Goal: Task Accomplishment & Management: Complete application form

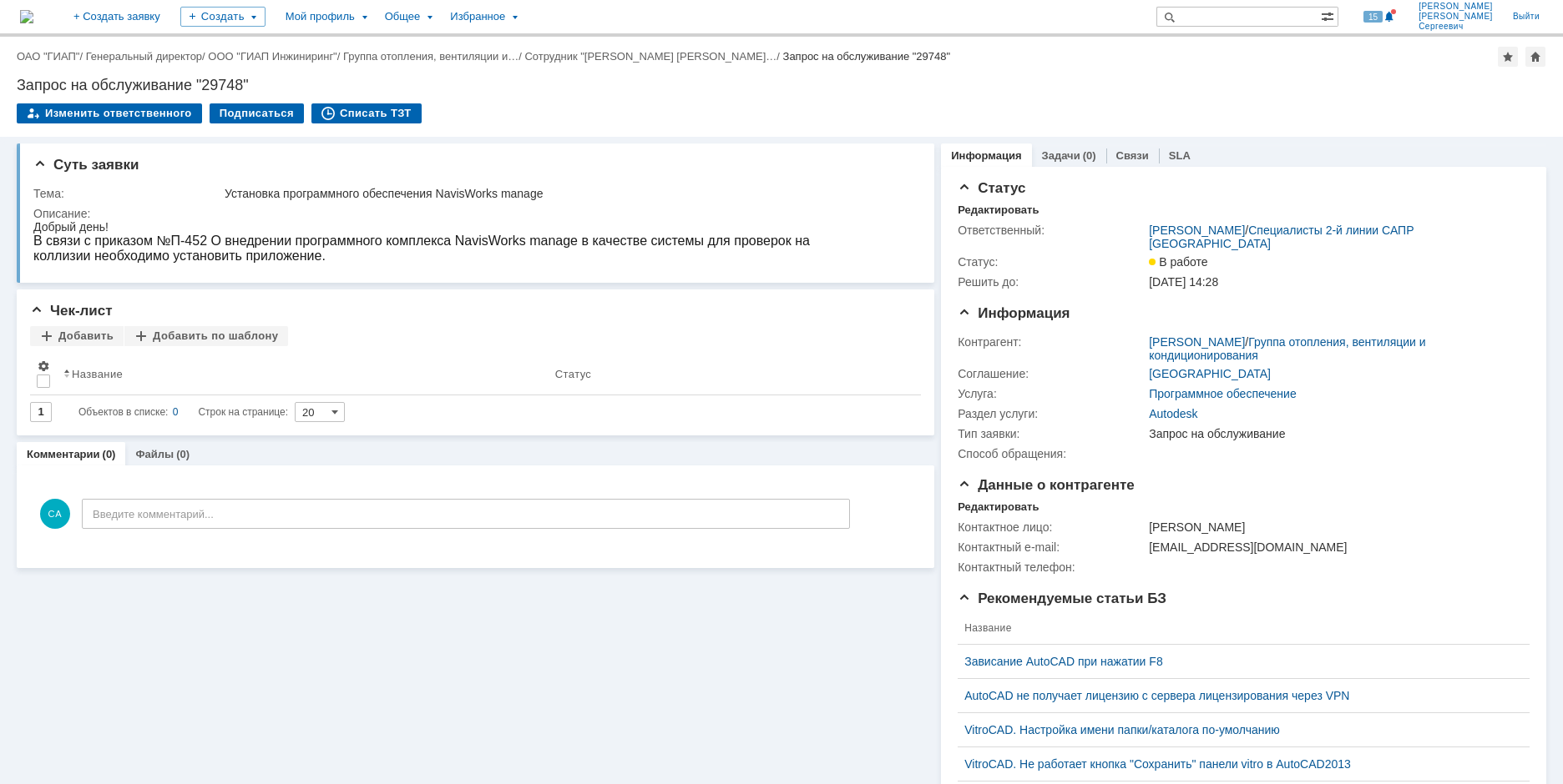
click at [34, 20] on img at bounding box center [26, 16] width 13 height 13
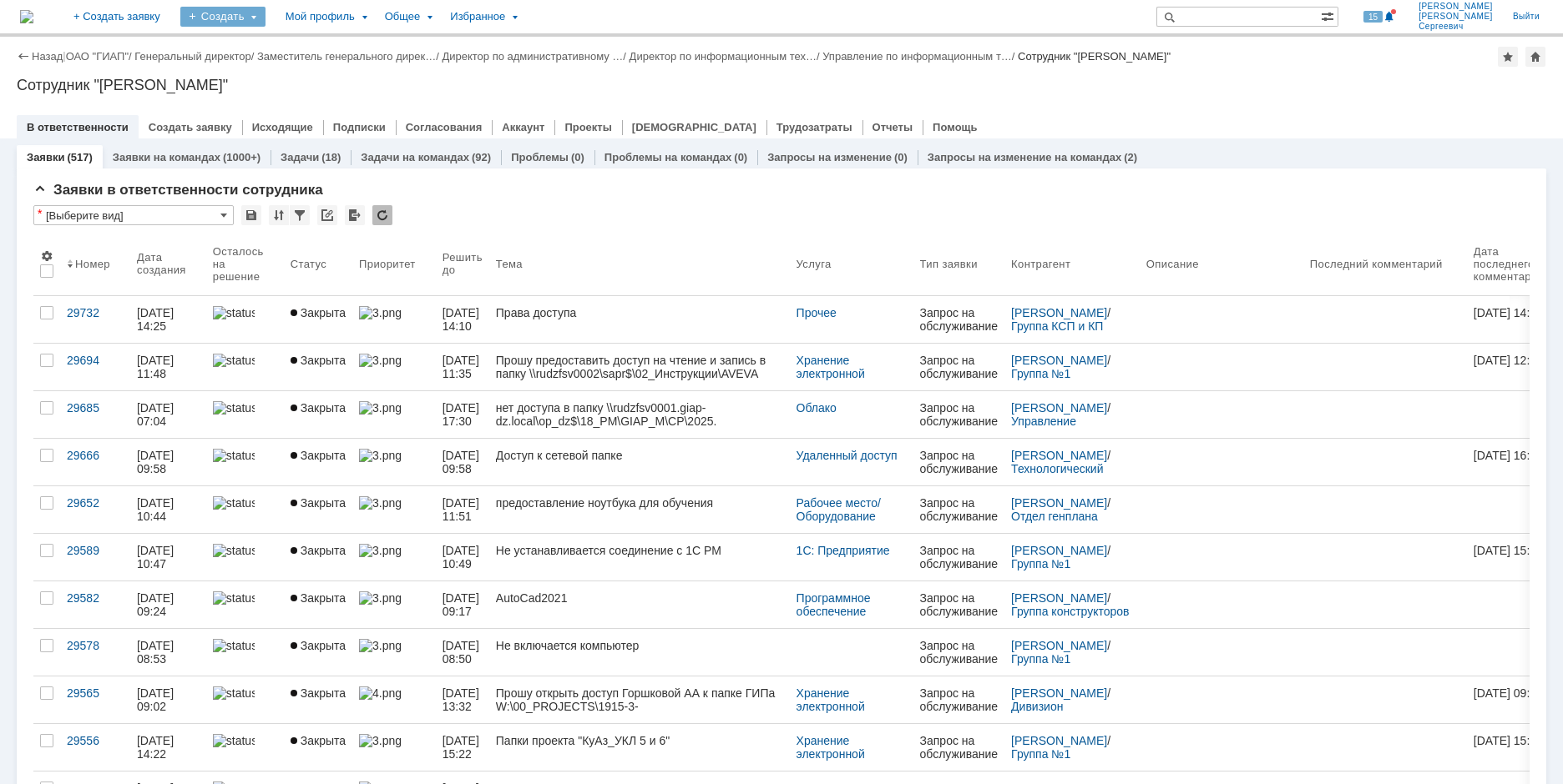
click at [265, 20] on div "Создать" at bounding box center [223, 17] width 86 height 20
click at [289, 106] on link "Заявка" at bounding box center [248, 103] width 127 height 20
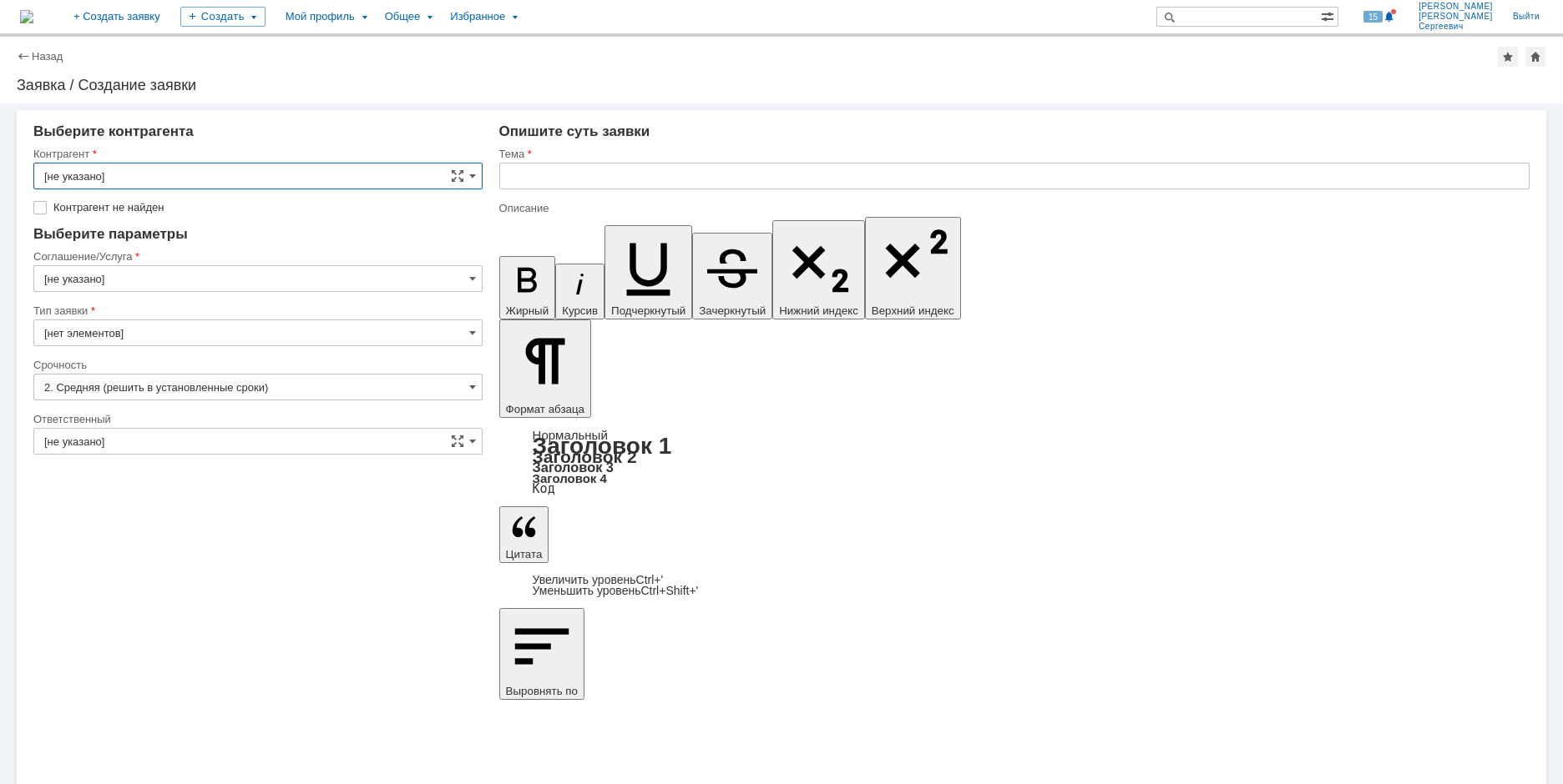
click at [284, 168] on input "[не указано]" at bounding box center [259, 176] width 449 height 27
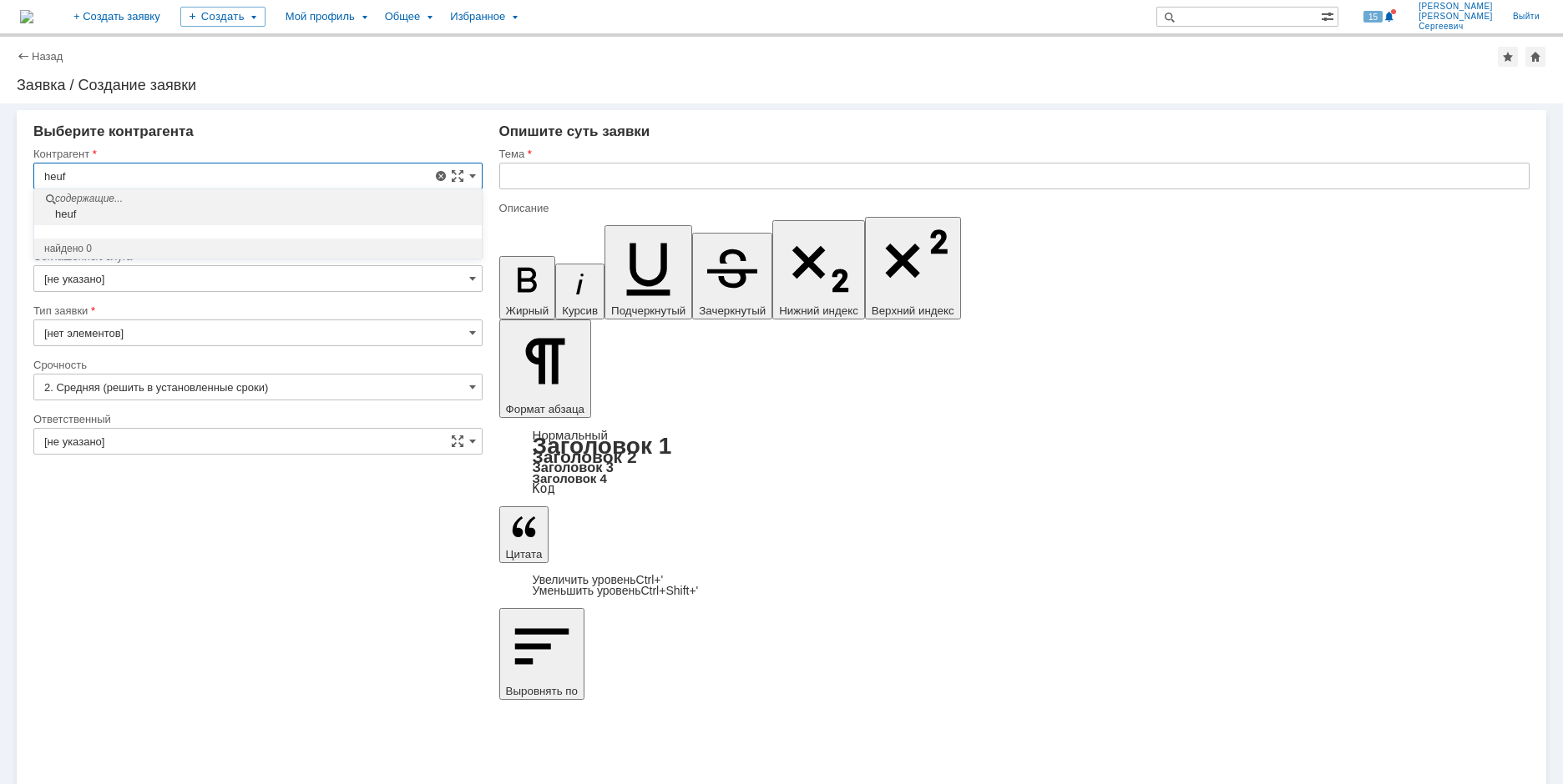
drag, startPoint x: 197, startPoint y: 169, endPoint x: -40, endPoint y: 169, distance: 237.0
click at [0, 169] on html "Идет загрузка, пожалуйста, подождите. На домашнюю + Создать заявку Создать Мой …" at bounding box center [782, 392] width 1563 height 784
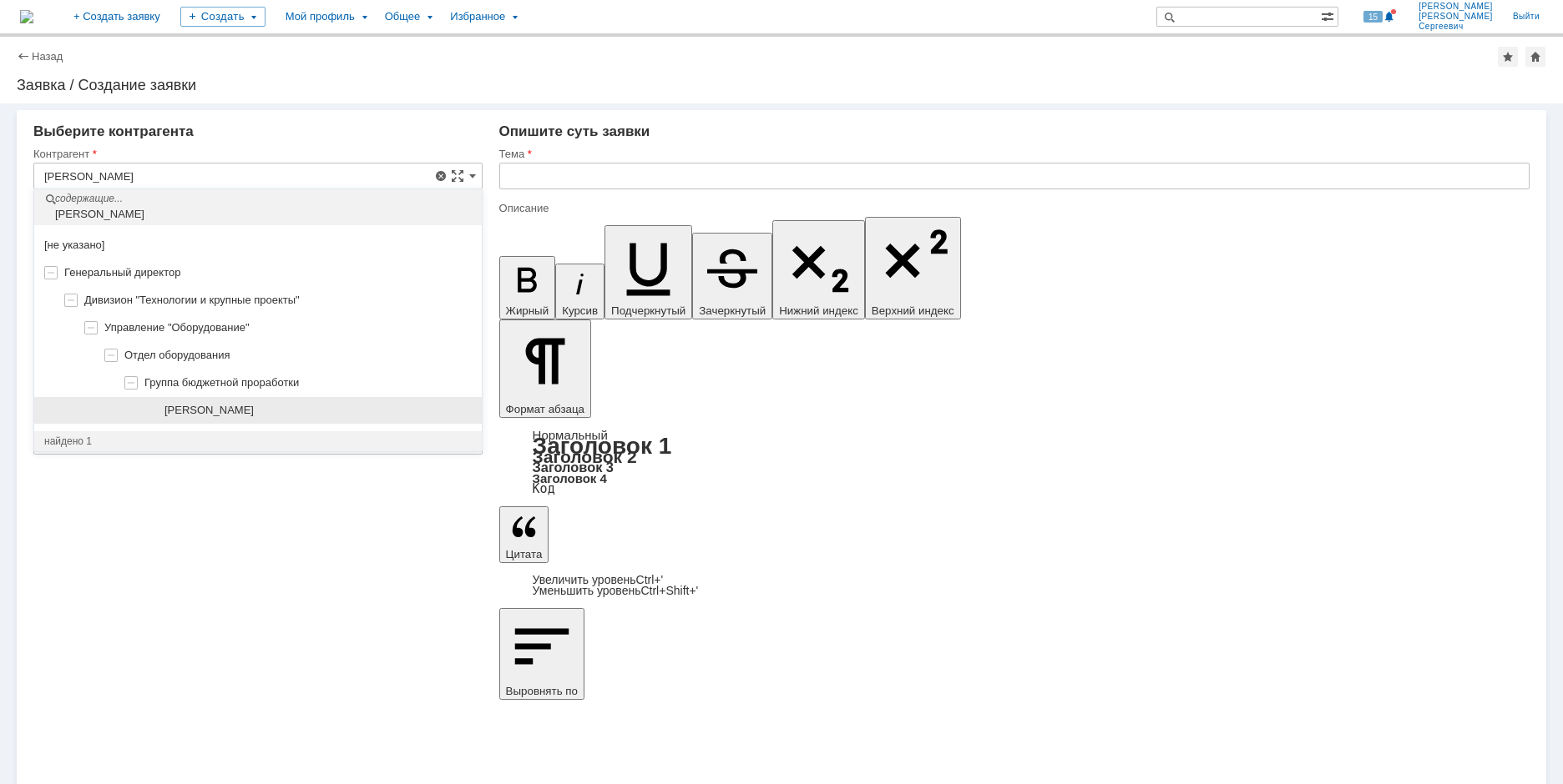
click at [228, 411] on span "[PERSON_NAME]" at bounding box center [209, 410] width 89 height 13
type input "[PERSON_NAME]"
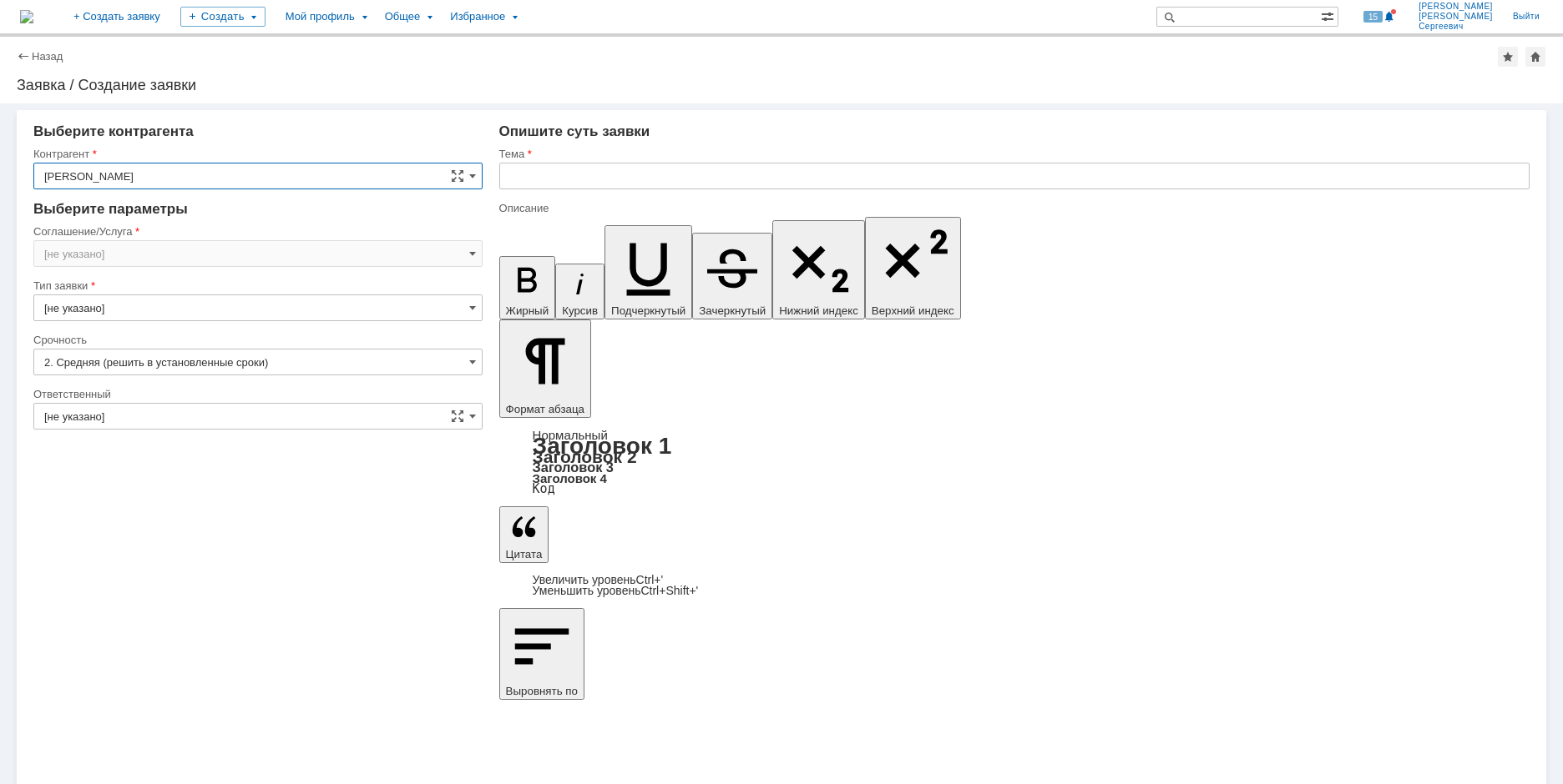
type input "[GEOGRAPHIC_DATA]"
click at [173, 249] on input "[GEOGRAPHIC_DATA]" at bounding box center [259, 253] width 449 height 27
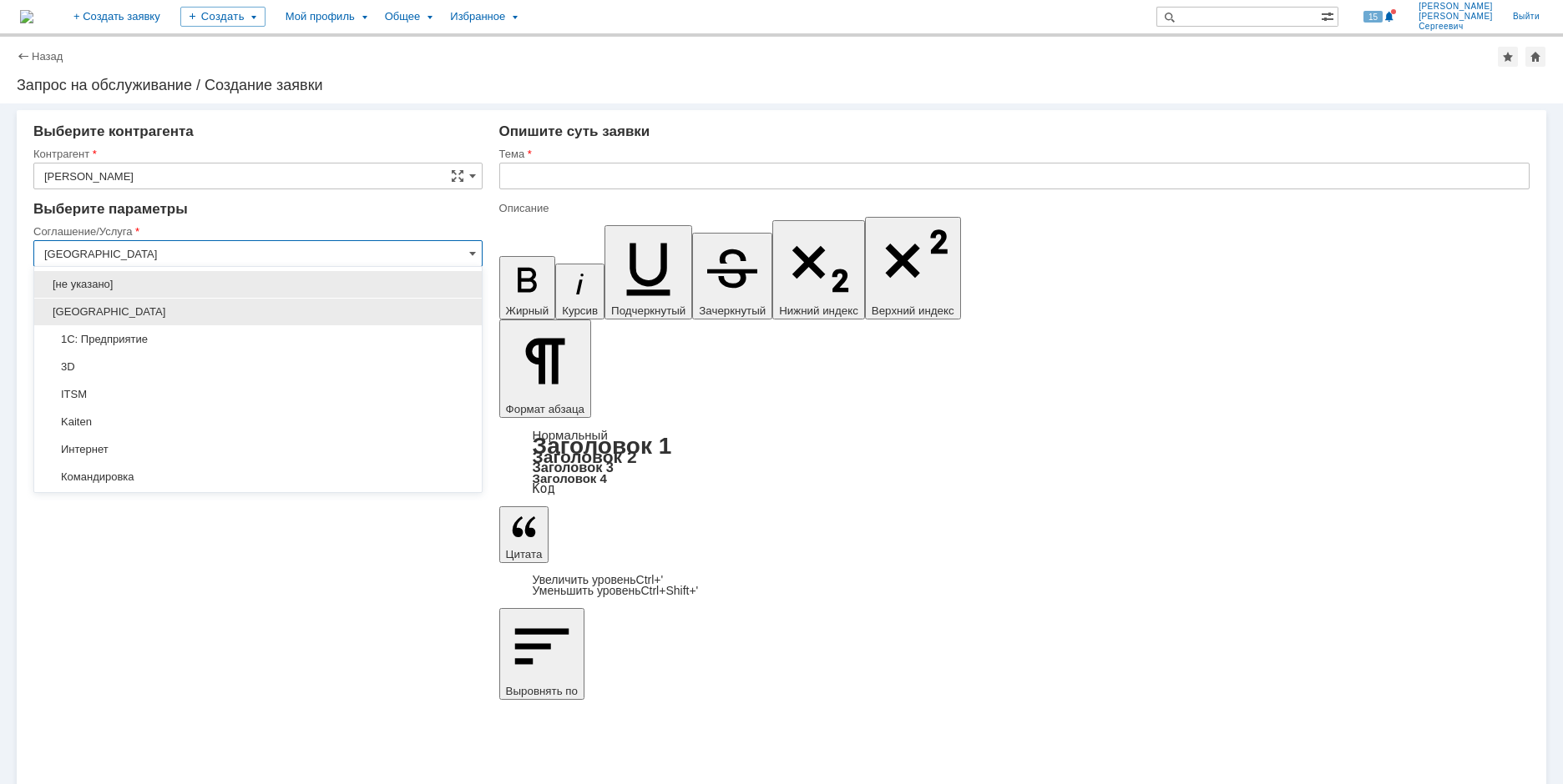
click at [169, 312] on span "[GEOGRAPHIC_DATA]" at bounding box center [259, 311] width 428 height 13
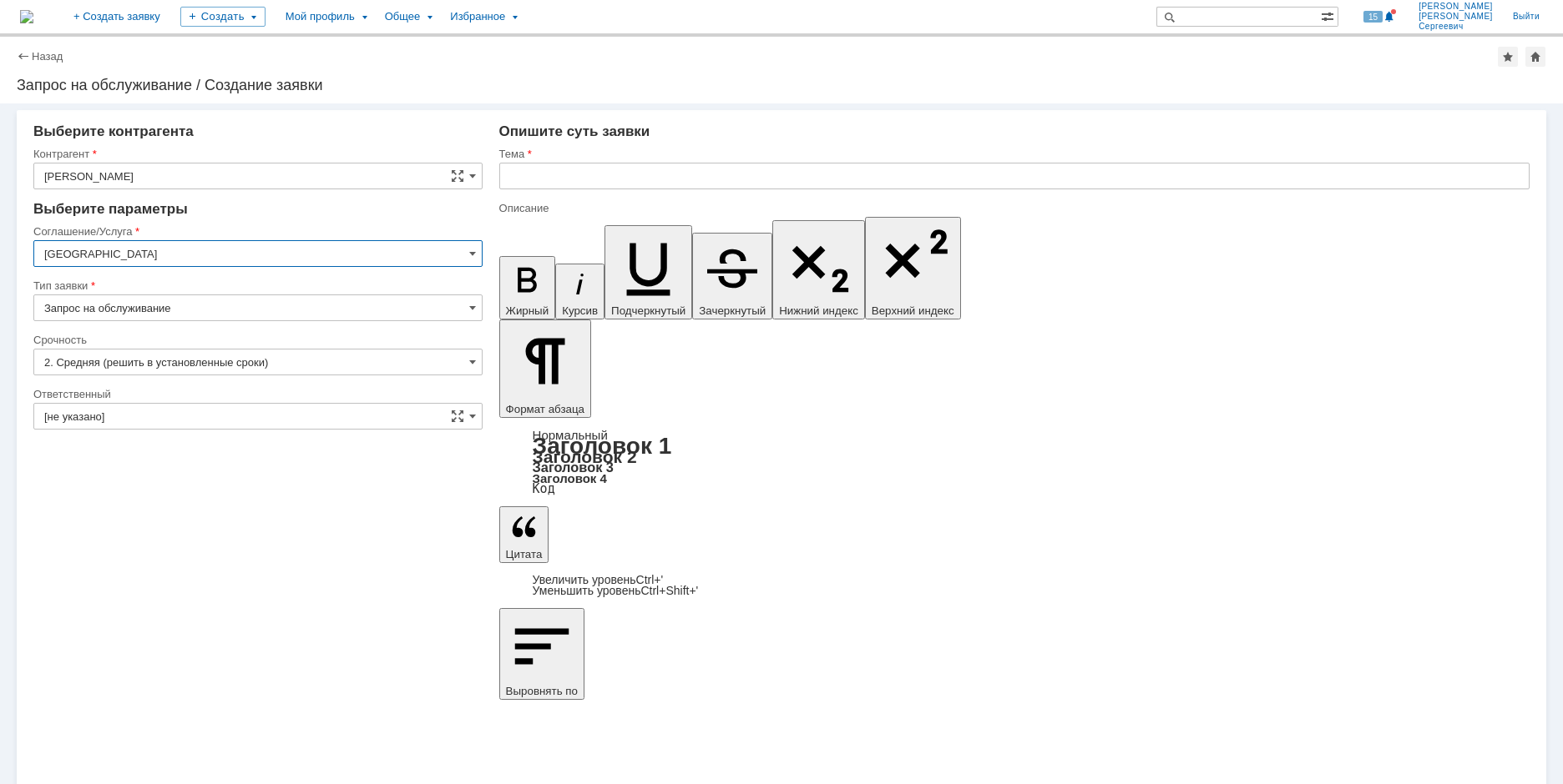
type input "[GEOGRAPHIC_DATA]"
click at [212, 422] on input "[не указано]" at bounding box center [259, 416] width 449 height 27
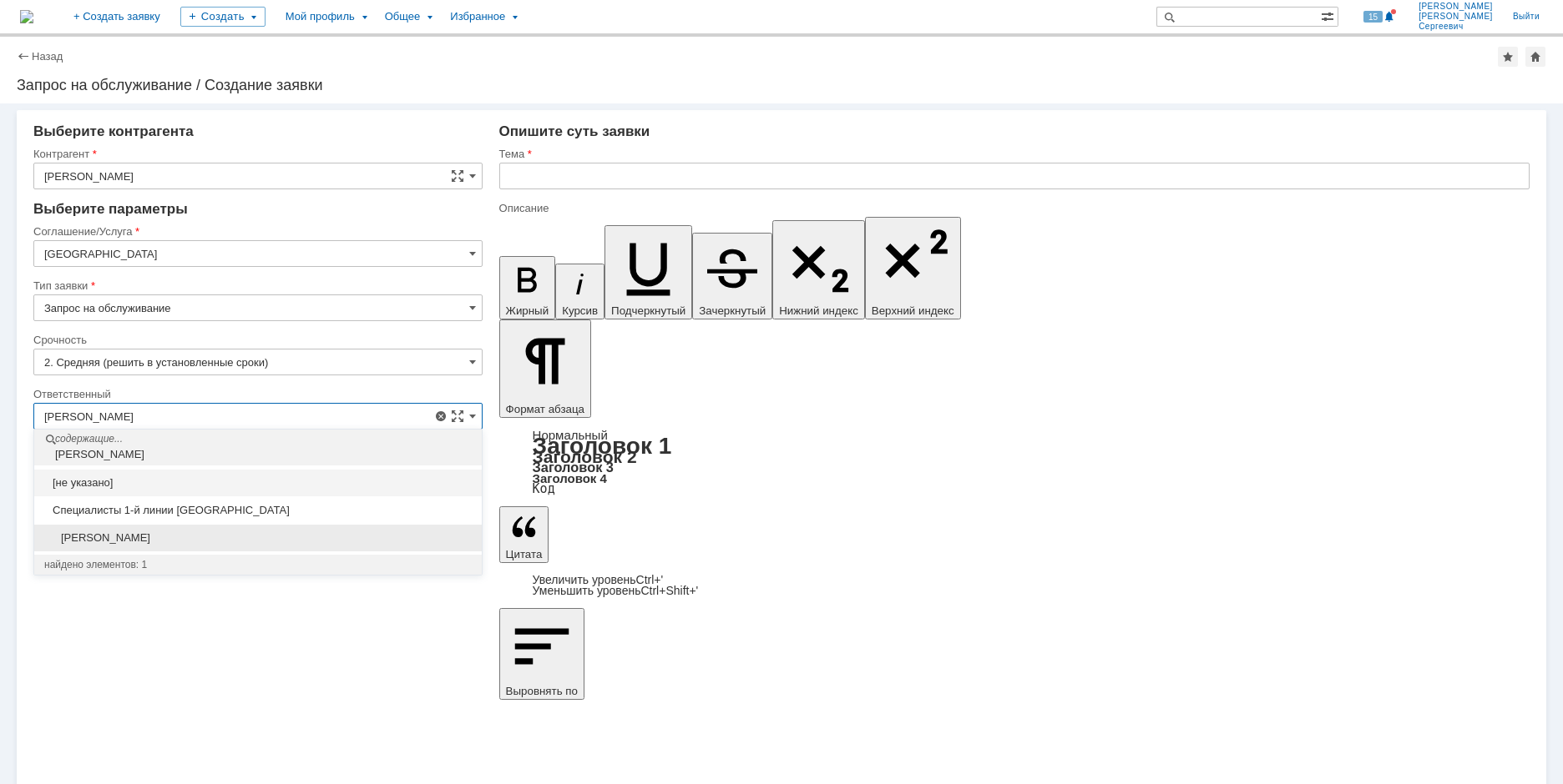
click at [314, 536] on span "[PERSON_NAME]" at bounding box center [259, 538] width 428 height 13
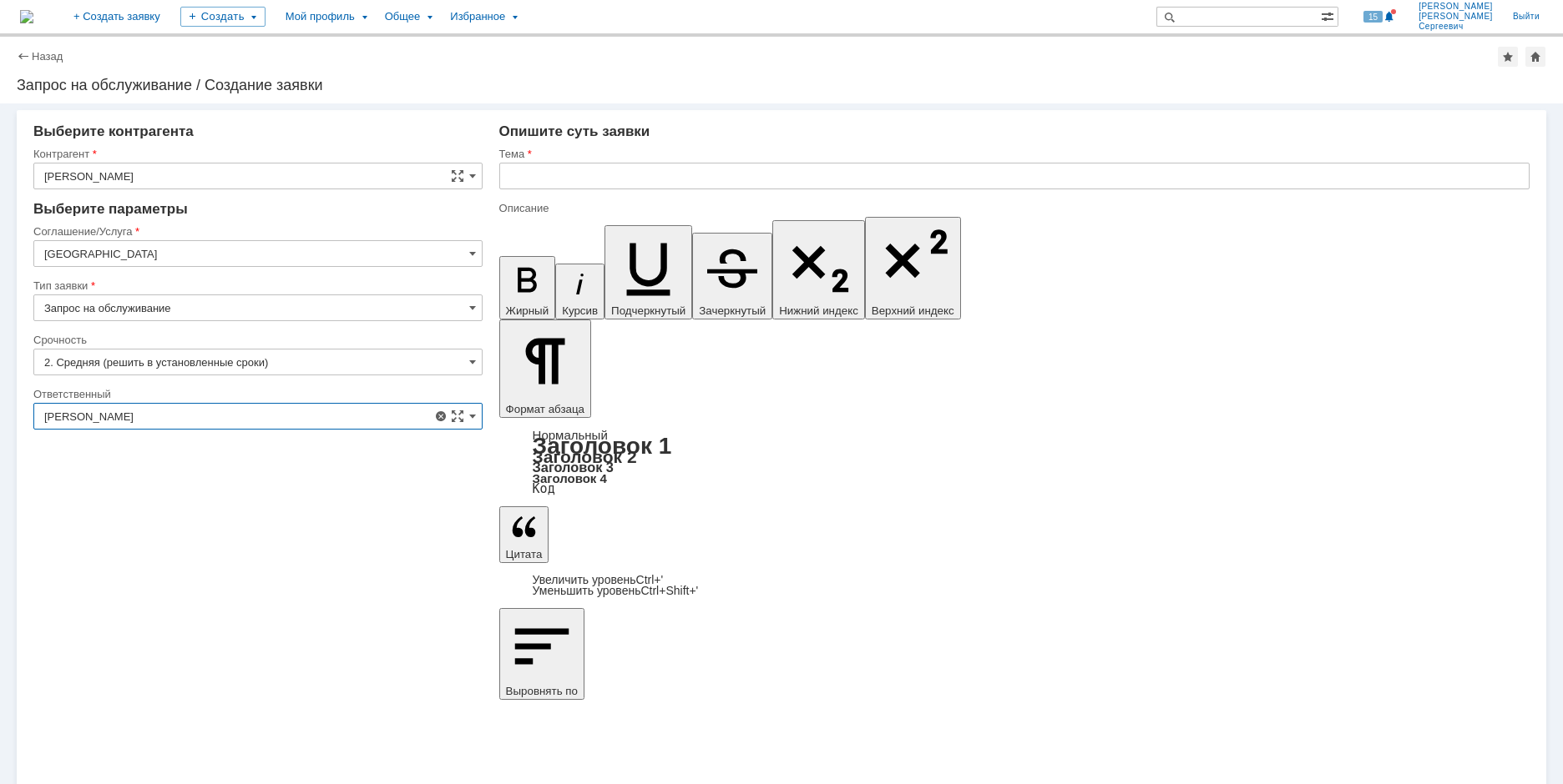
type input "[PERSON_NAME]"
click at [529, 173] on input "text" at bounding box center [1014, 176] width 1030 height 27
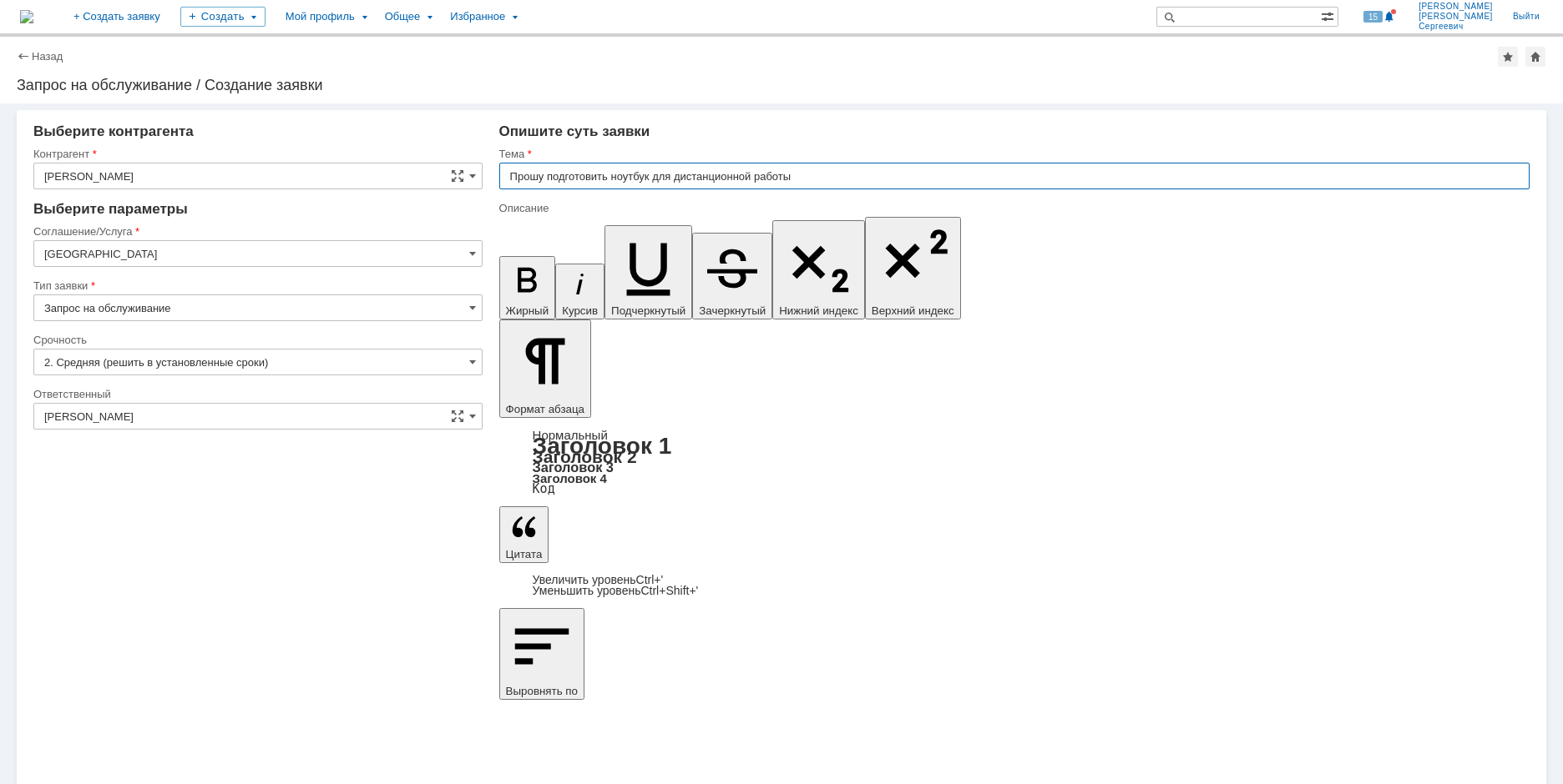
type input "Прошу подготовить ноутбук для дистанционной работы"
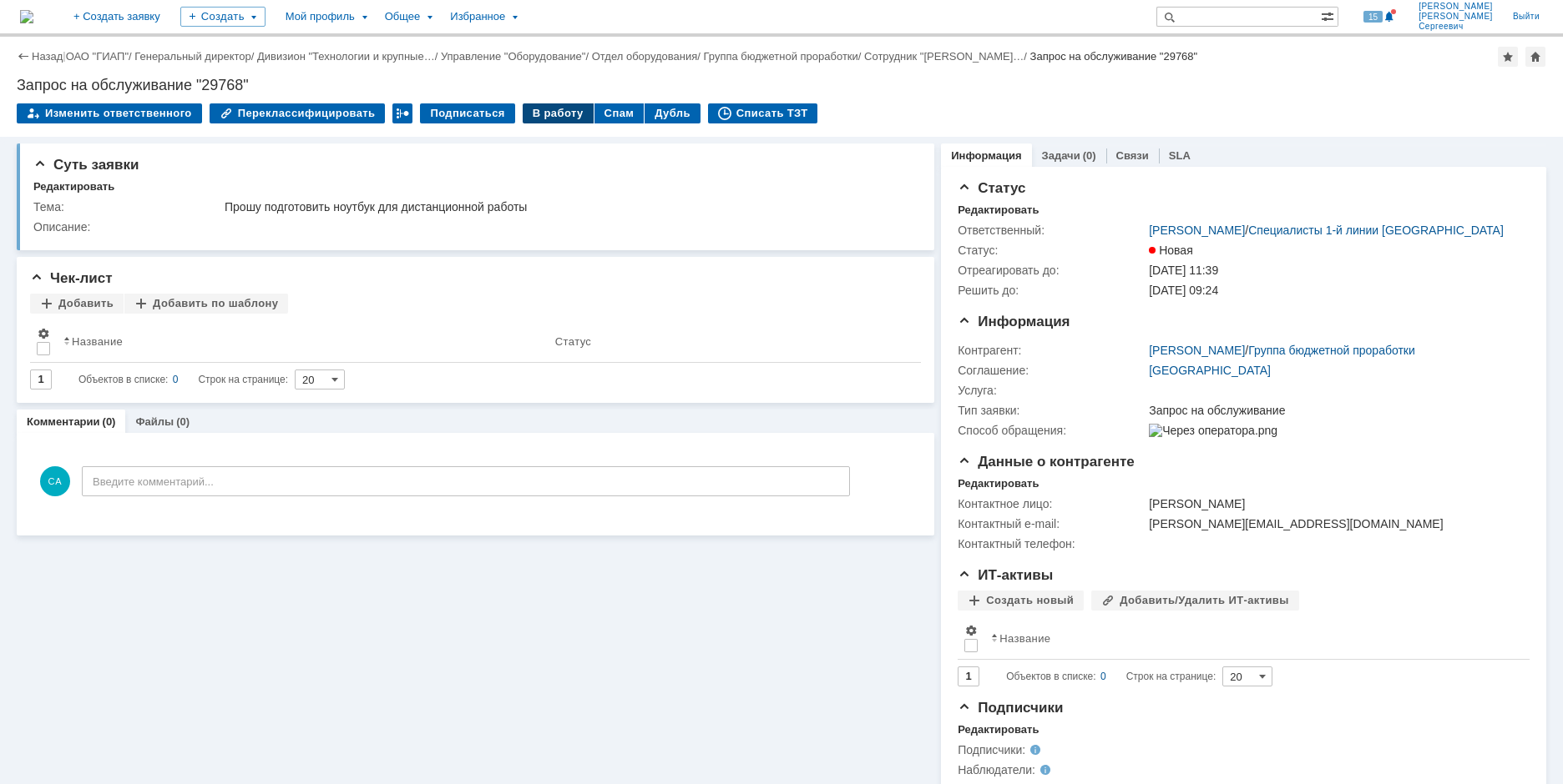
click at [544, 107] on div "В работу" at bounding box center [558, 113] width 71 height 20
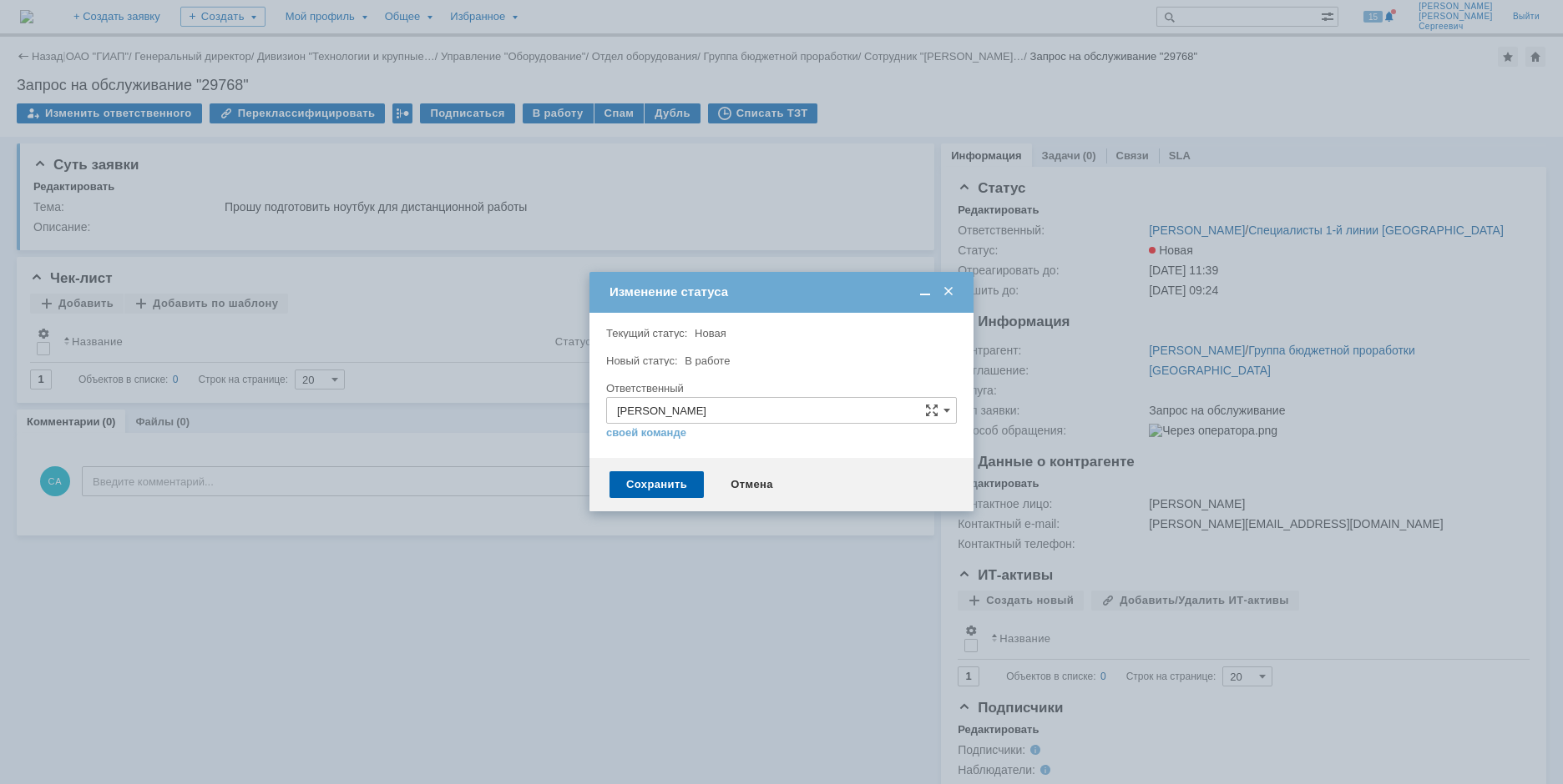
click at [655, 465] on div "Сохранить Отмена" at bounding box center [782, 485] width 384 height 54
click at [654, 475] on div "Сохранить" at bounding box center [656, 485] width 94 height 27
